Goal: Information Seeking & Learning: Check status

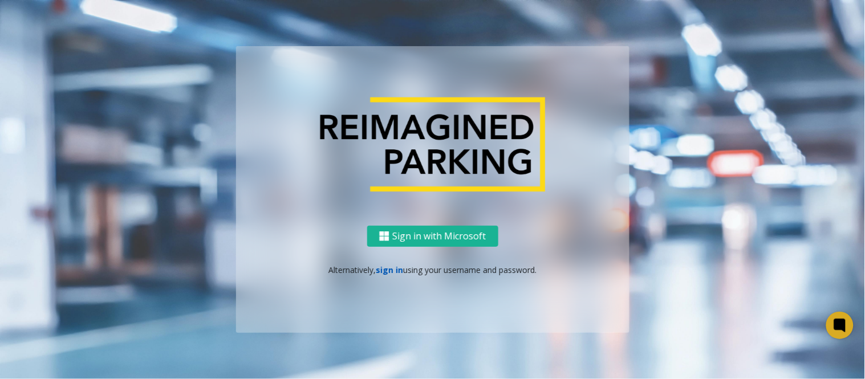
click at [385, 267] on link "sign in" at bounding box center [389, 269] width 27 height 11
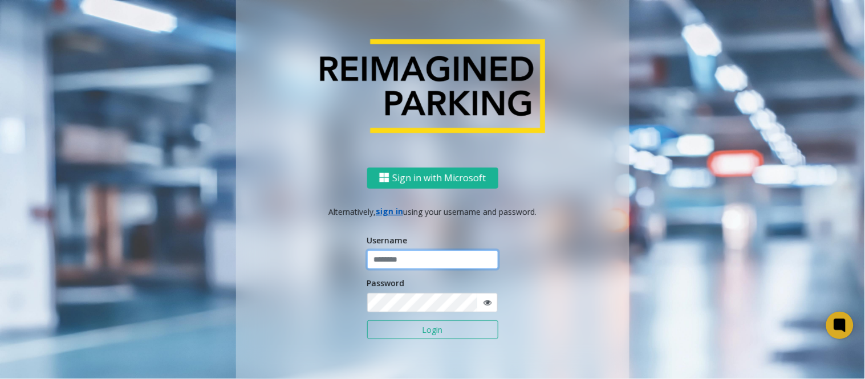
type input "*****"
click at [367, 320] on button "Login" at bounding box center [432, 329] width 131 height 19
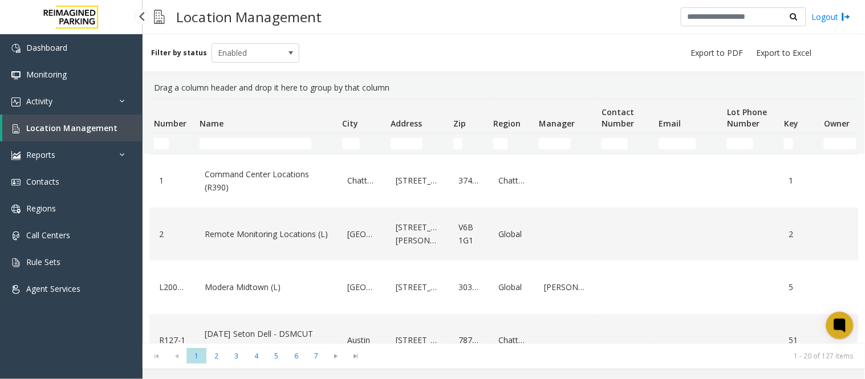
click at [58, 132] on link "Location Management" at bounding box center [72, 128] width 140 height 27
click at [211, 140] on input "Name Filter" at bounding box center [255, 143] width 112 height 11
click at [247, 143] on input "Name Filter" at bounding box center [255, 143] width 112 height 11
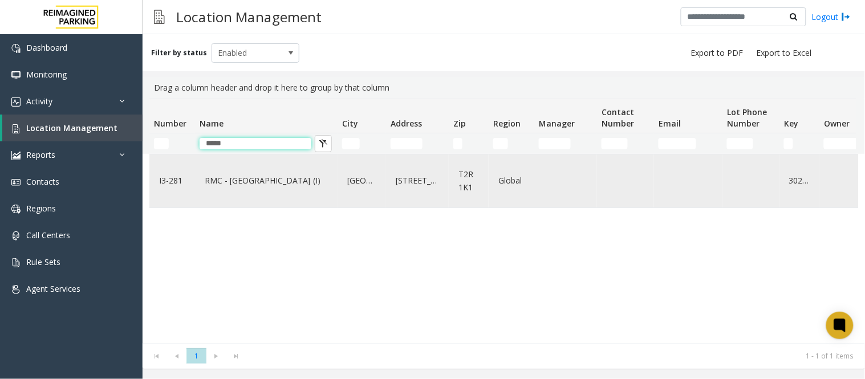
type input "*****"
click at [230, 178] on link "RMC - [GEOGRAPHIC_DATA] (I)" at bounding box center [266, 181] width 129 height 18
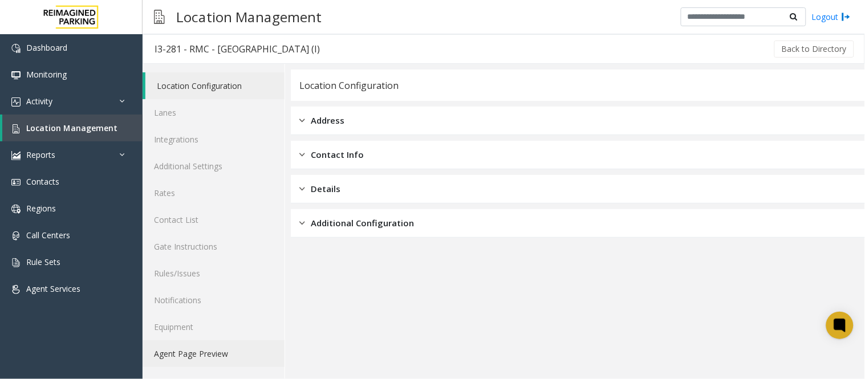
click at [188, 356] on link "Agent Page Preview" at bounding box center [213, 353] width 142 height 27
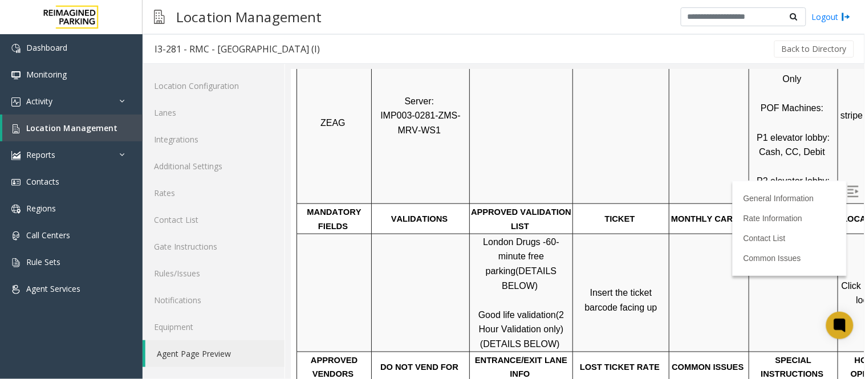
scroll to position [253, 66]
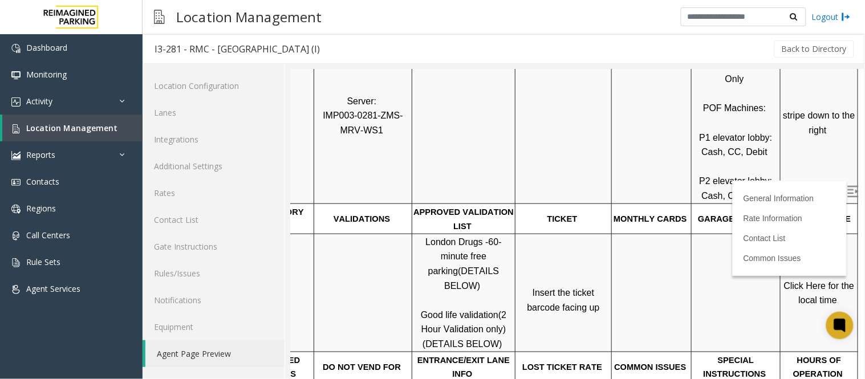
click at [822, 287] on span "Click Here for the local time" at bounding box center [819, 292] width 73 height 25
click at [63, 99] on link "Activity" at bounding box center [71, 101] width 142 height 27
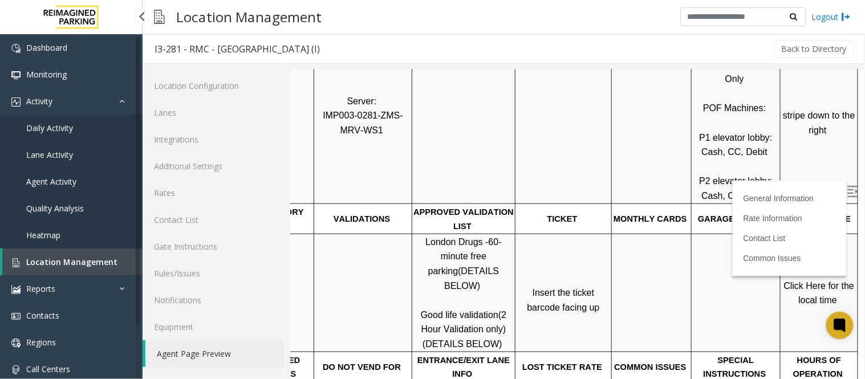
click at [59, 129] on span "Daily Activity" at bounding box center [49, 128] width 47 height 11
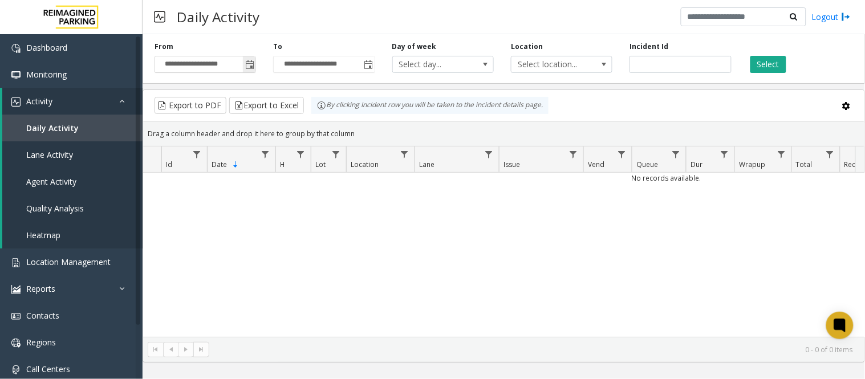
click at [246, 63] on span "Toggle popup" at bounding box center [249, 64] width 9 height 9
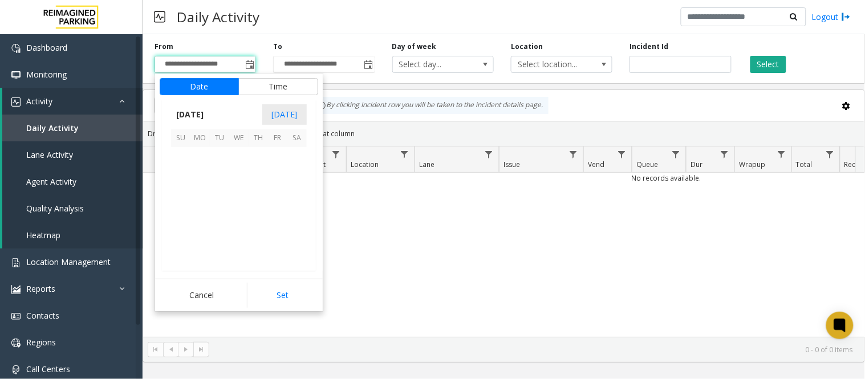
scroll to position [204623, 0]
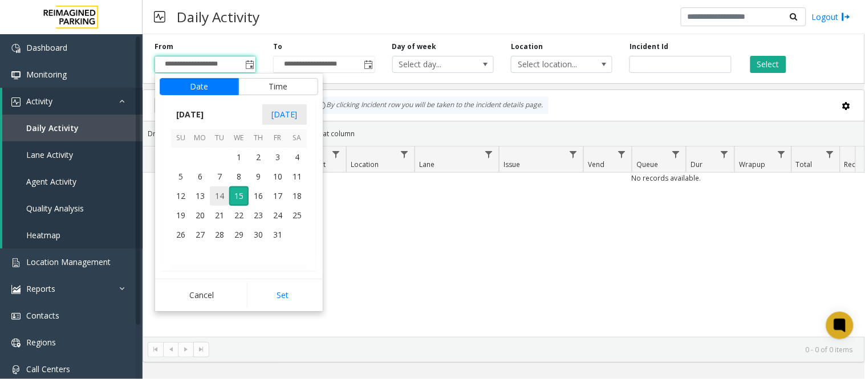
click at [217, 195] on span "14" at bounding box center [219, 195] width 19 height 19
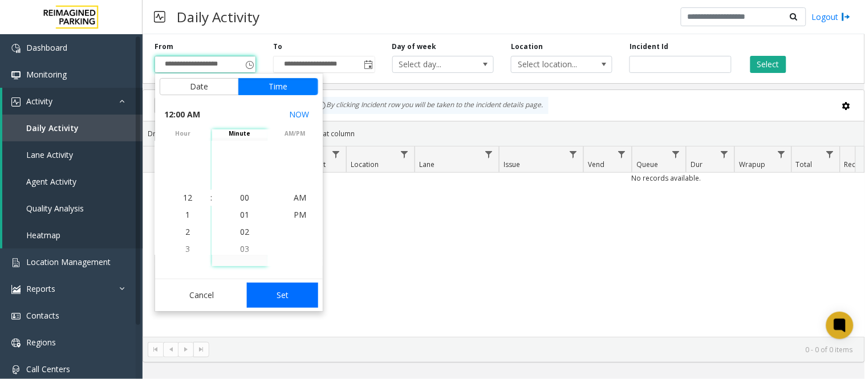
click at [276, 289] on button "Set" at bounding box center [283, 295] width 72 height 25
type input "**********"
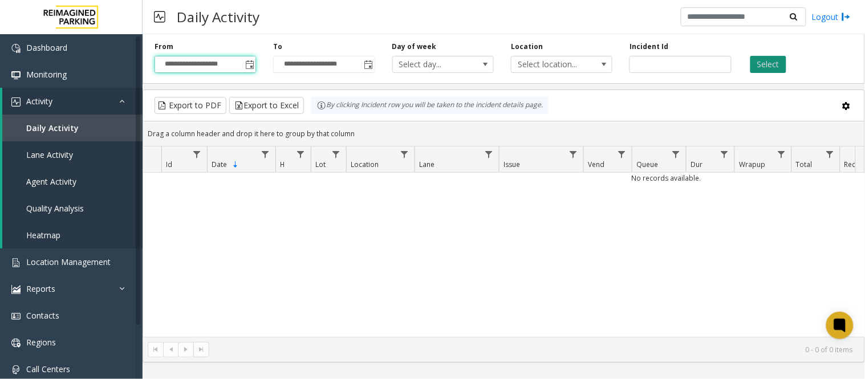
click at [776, 66] on button "Select" at bounding box center [768, 64] width 36 height 17
